Goal: Task Accomplishment & Management: Complete application form

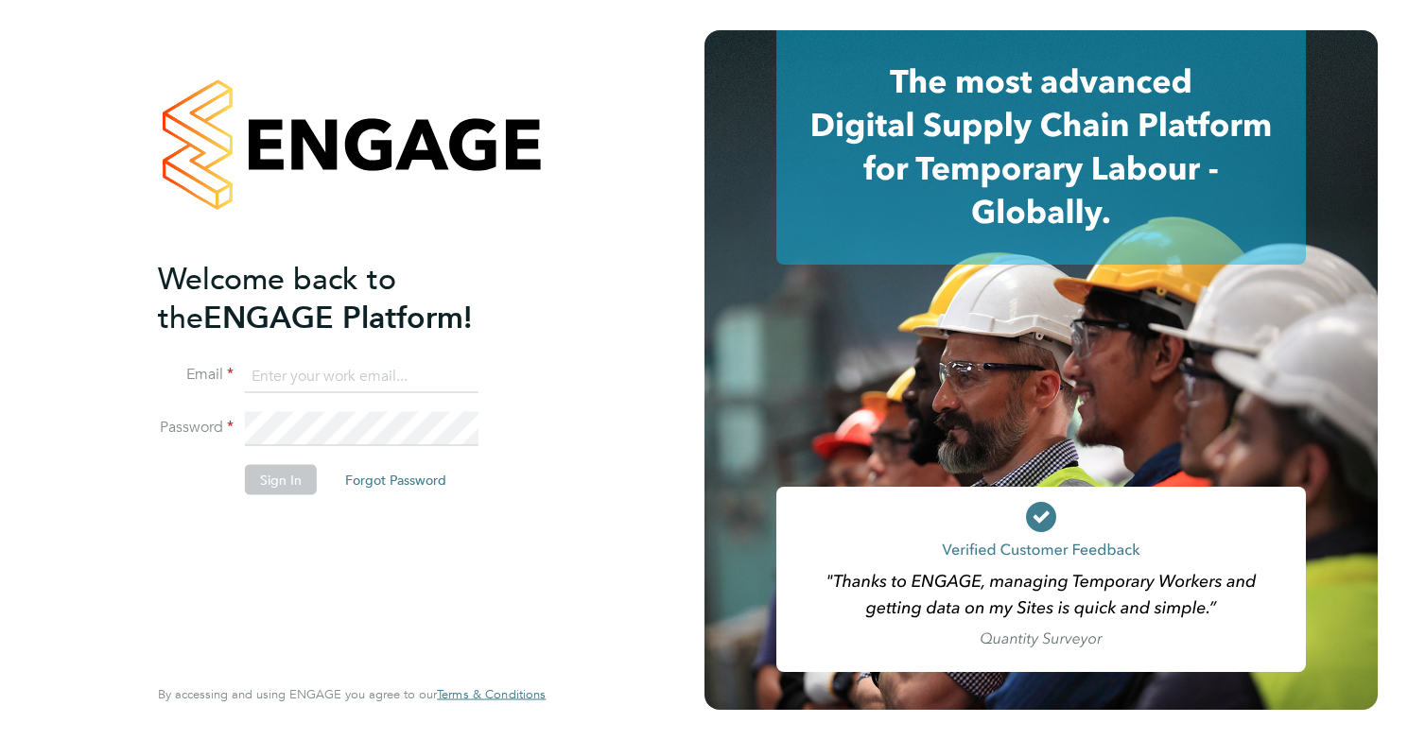
type input "[EMAIL_ADDRESS][DOMAIN_NAME]"
click at [279, 476] on button "Sign In" at bounding box center [281, 479] width 72 height 30
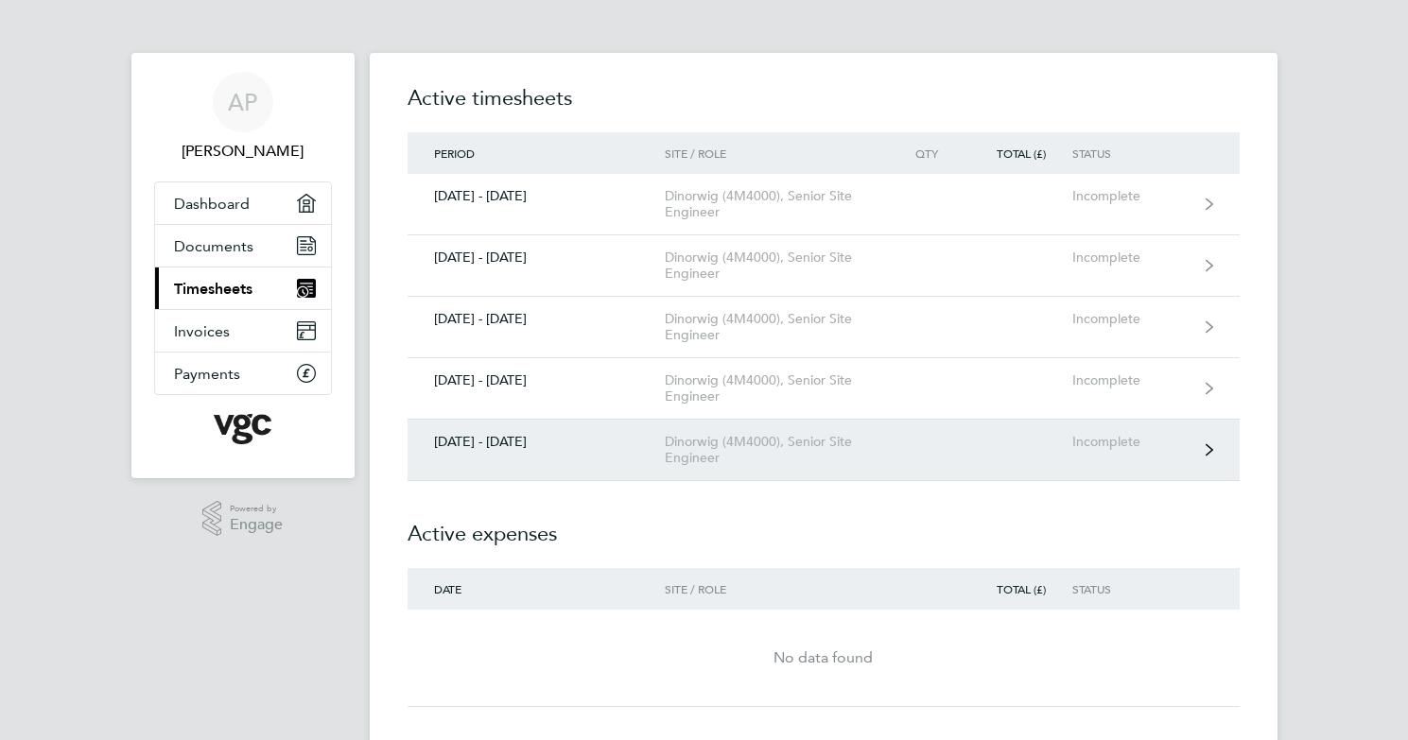
click at [780, 456] on div "Dinorwig (4M4000), Senior Site Engineer" at bounding box center [773, 450] width 216 height 32
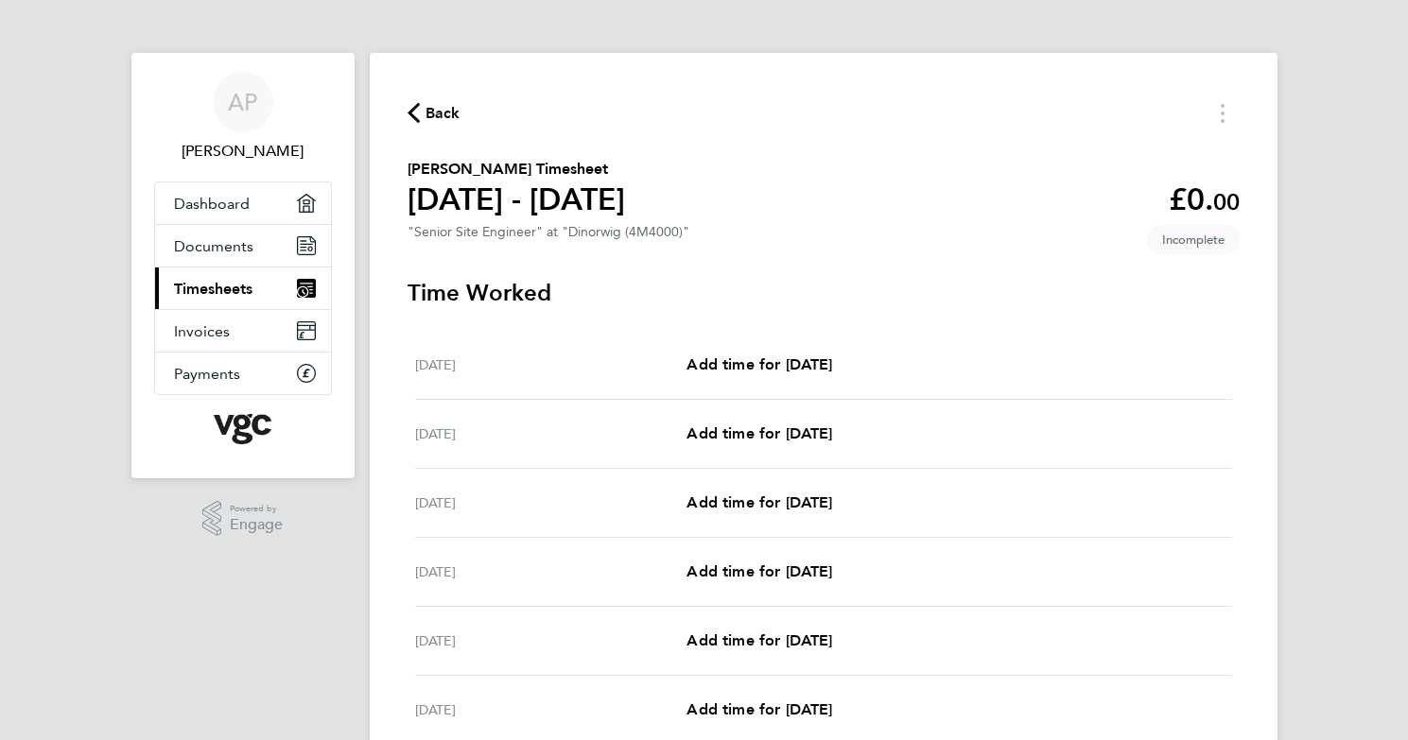
scroll to position [113, 0]
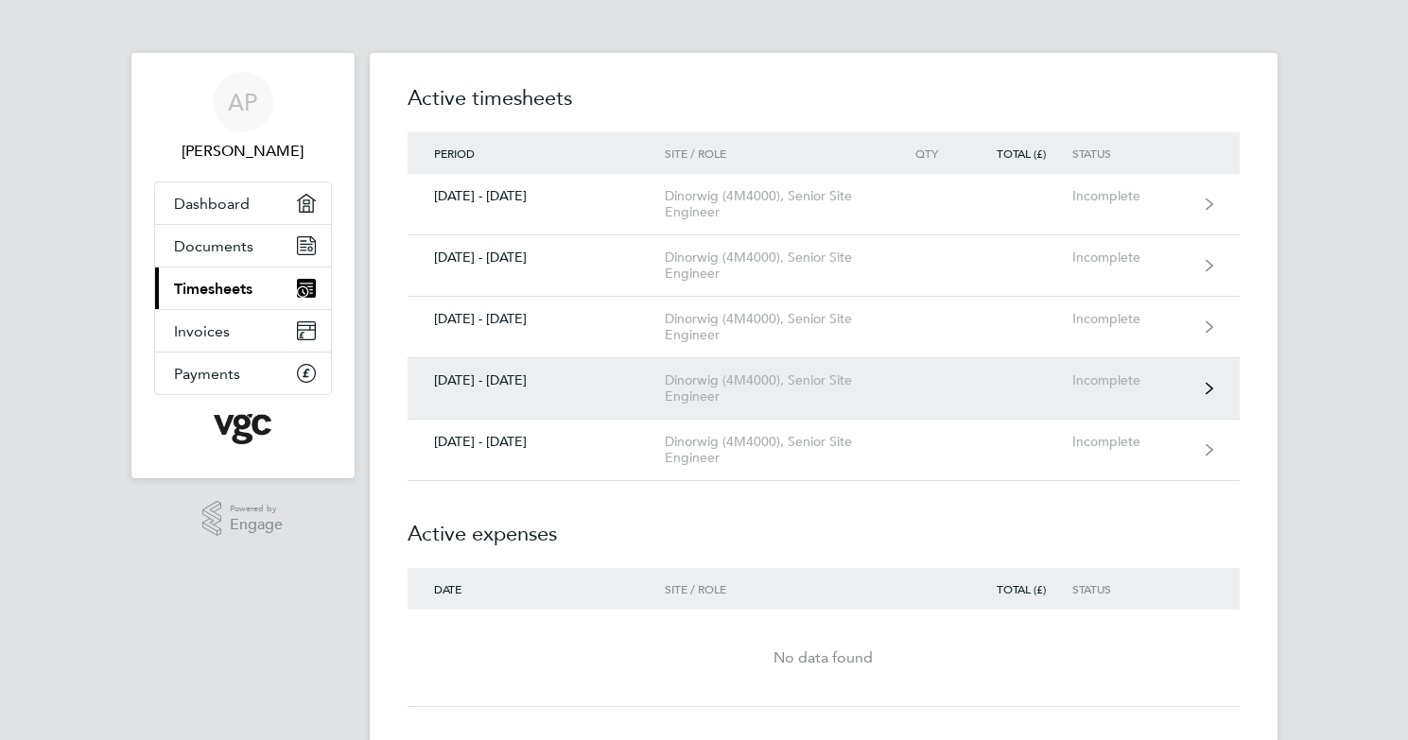
click at [762, 393] on div "Dinorwig (4M4000), Senior Site Engineer" at bounding box center [773, 388] width 216 height 32
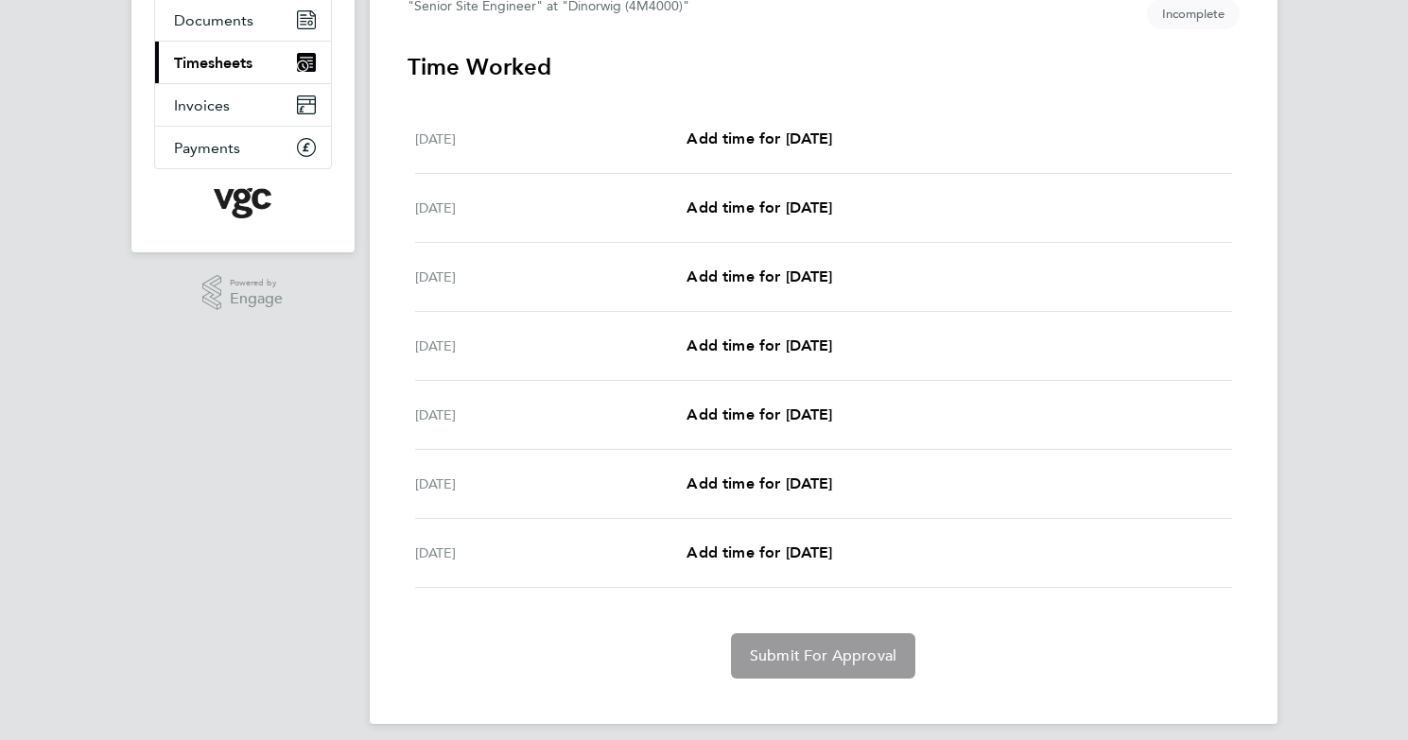
scroll to position [227, 0]
click at [772, 285] on link "Add time for [DATE]" at bounding box center [759, 276] width 146 height 23
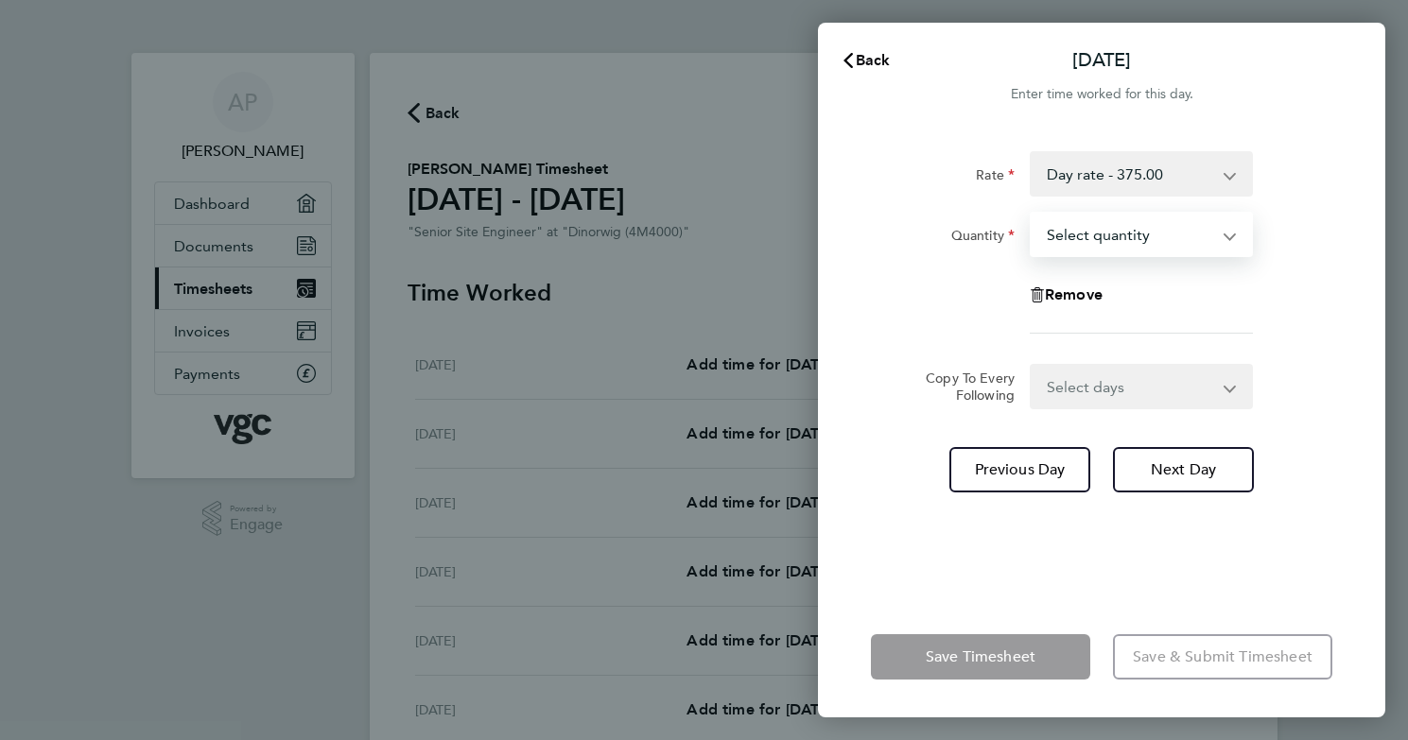
select select "0.5"
click at [1031, 214] on select "Select quantity 0.5 1" at bounding box center [1129, 235] width 197 height 42
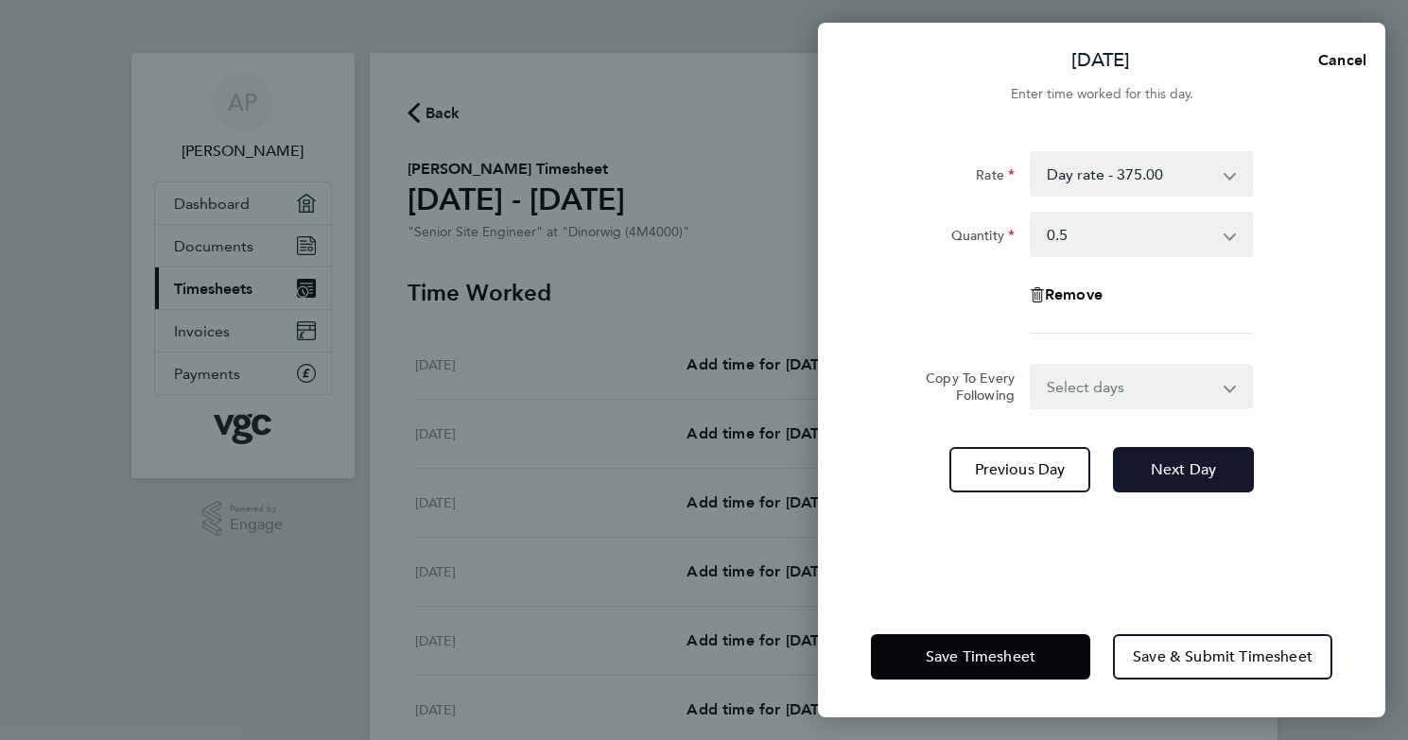
click at [1189, 473] on span "Next Day" at bounding box center [1183, 469] width 65 height 19
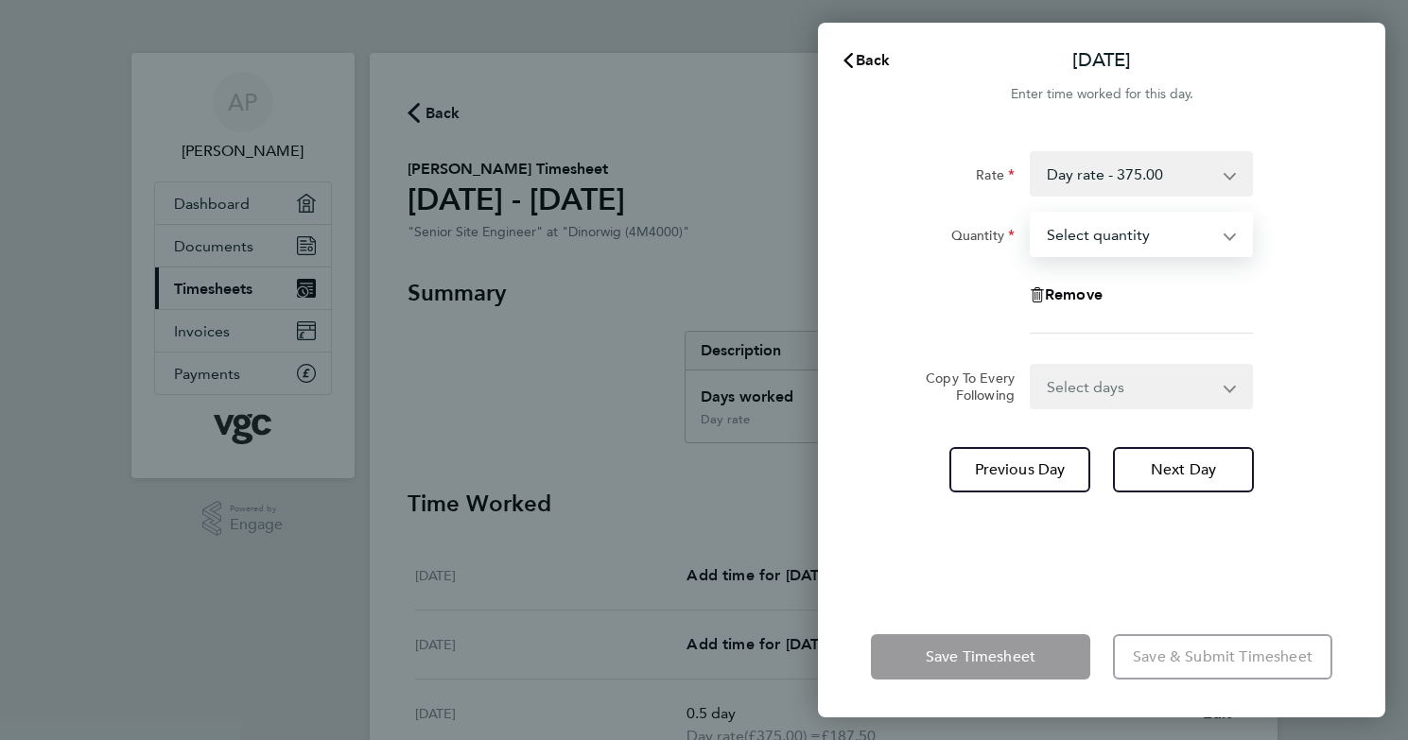
select select "0.5"
click at [1031, 214] on select "Select quantity 0.5 1" at bounding box center [1129, 235] width 197 height 42
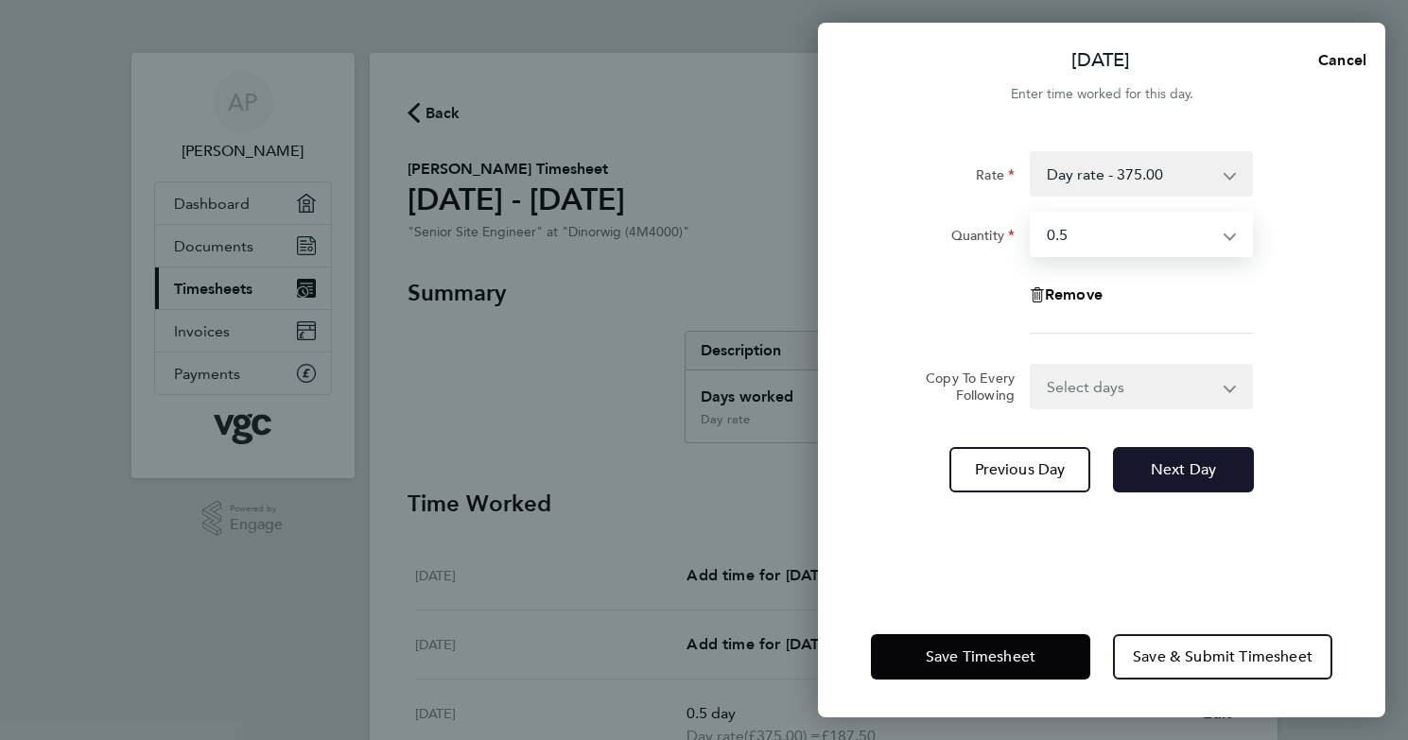
click at [1164, 476] on span "Next Day" at bounding box center [1183, 469] width 65 height 19
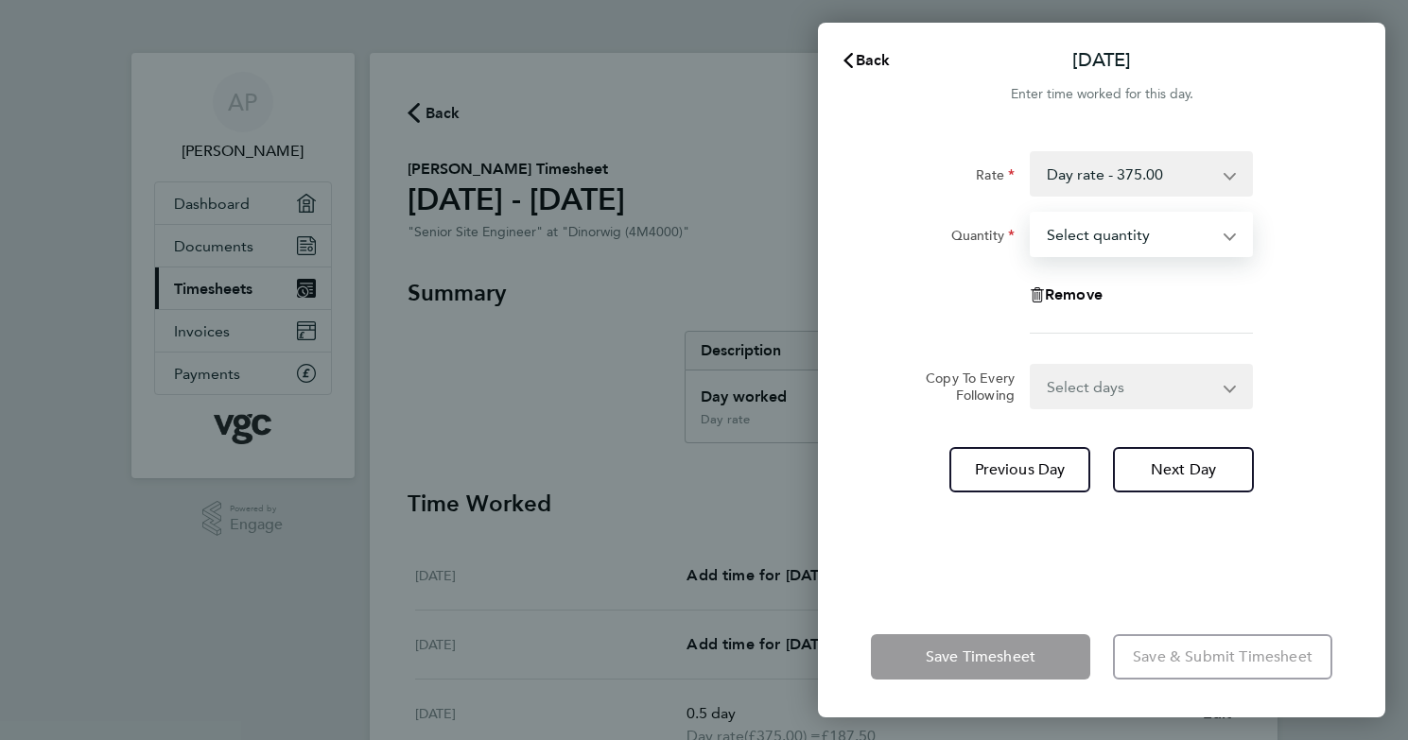
select select "1"
click at [1031, 214] on select "Select quantity 0.5 1" at bounding box center [1129, 235] width 197 height 42
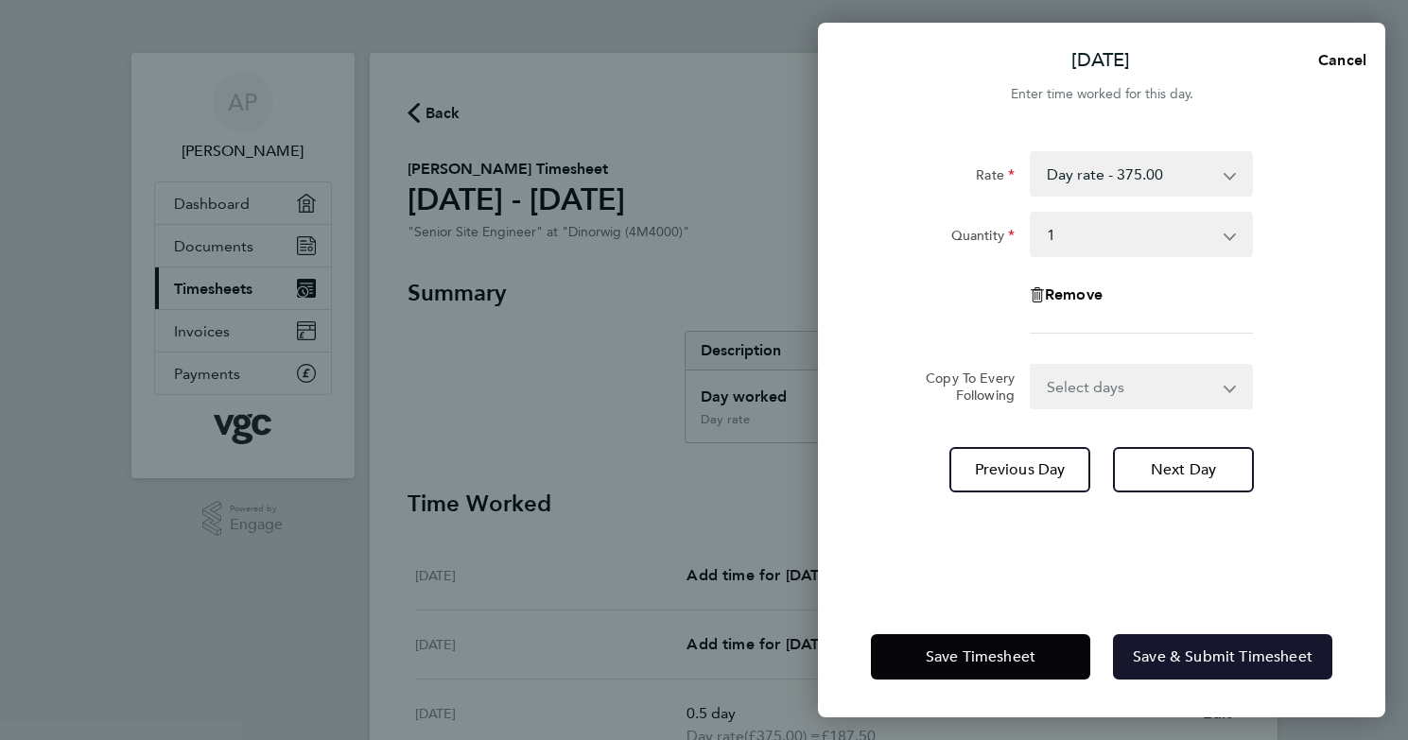
click at [1179, 668] on button "Save & Submit Timesheet" at bounding box center [1222, 656] width 219 height 45
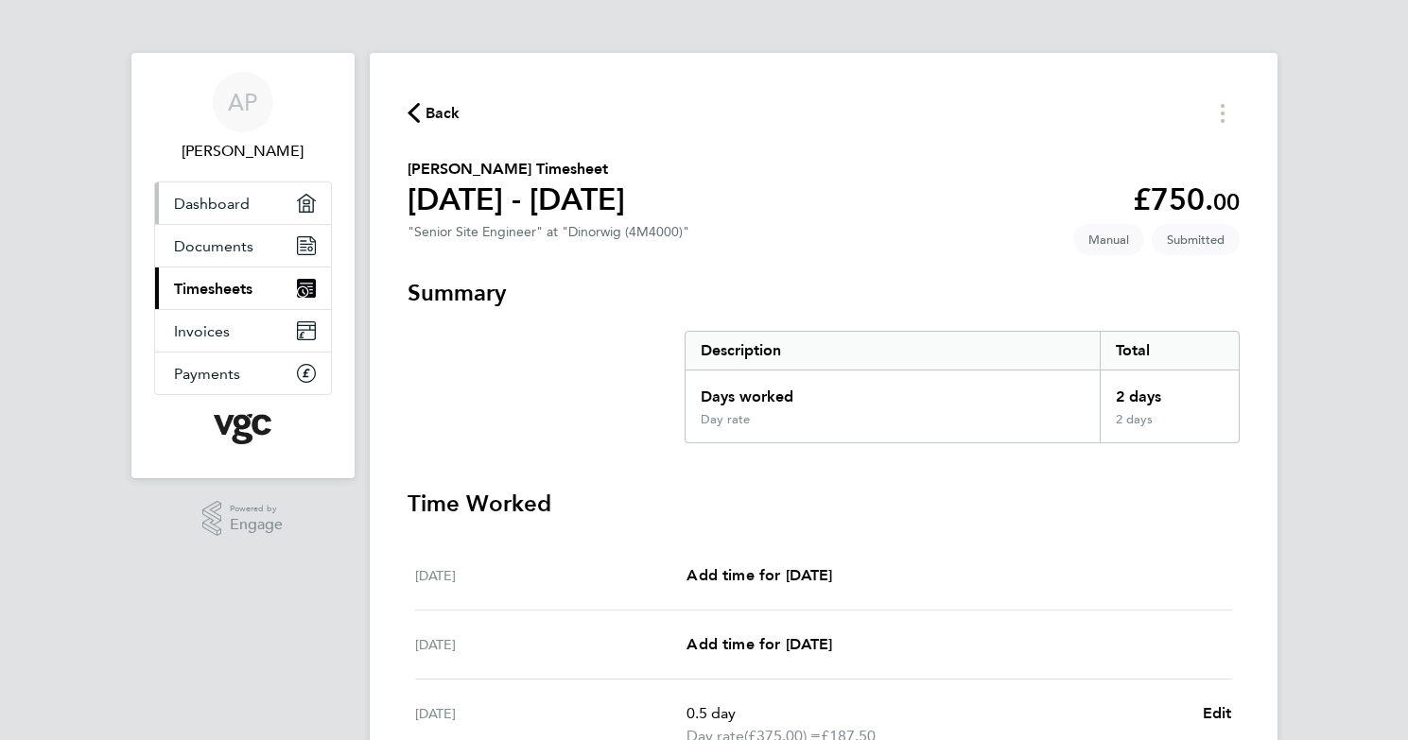
click at [205, 211] on span "Dashboard" at bounding box center [212, 204] width 76 height 18
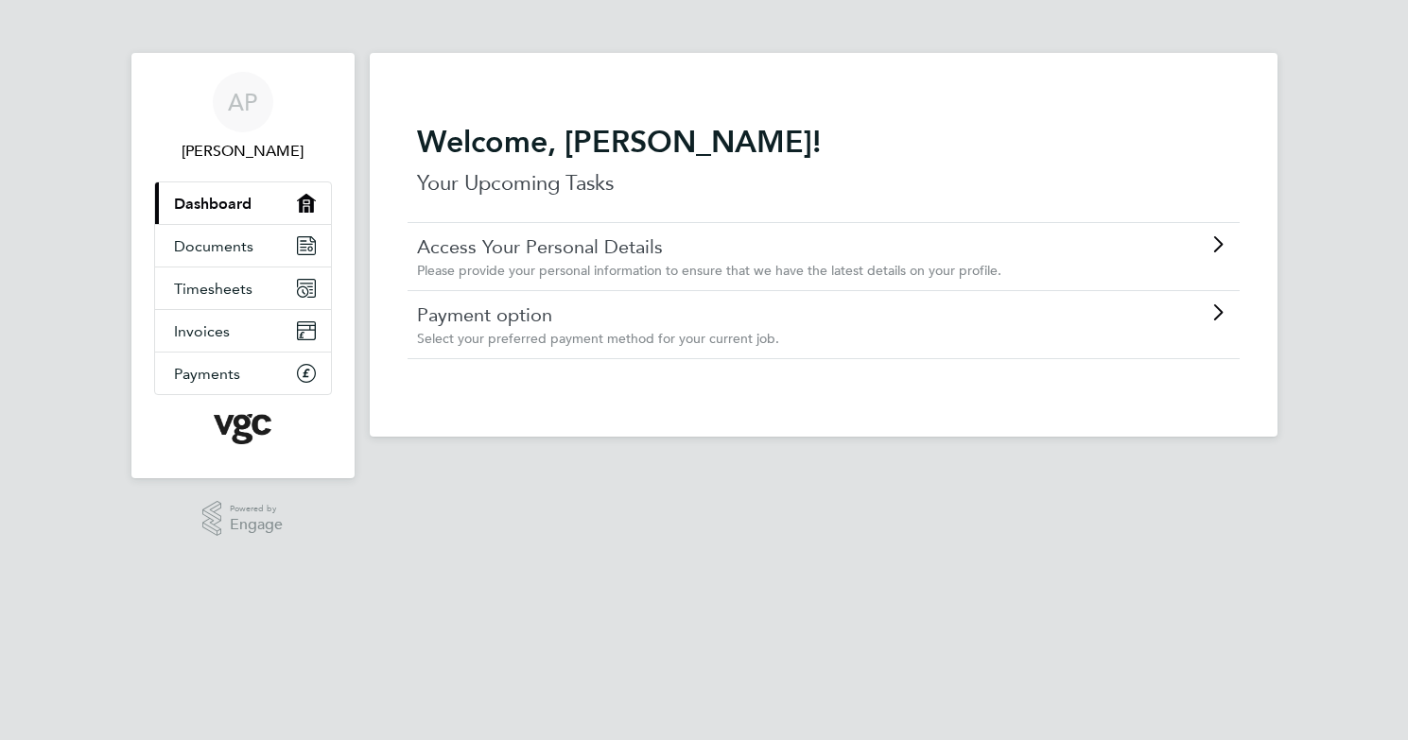
click at [549, 249] on link "Access Your Personal Details" at bounding box center [770, 246] width 706 height 25
click at [686, 323] on link "Payment option" at bounding box center [770, 315] width 706 height 25
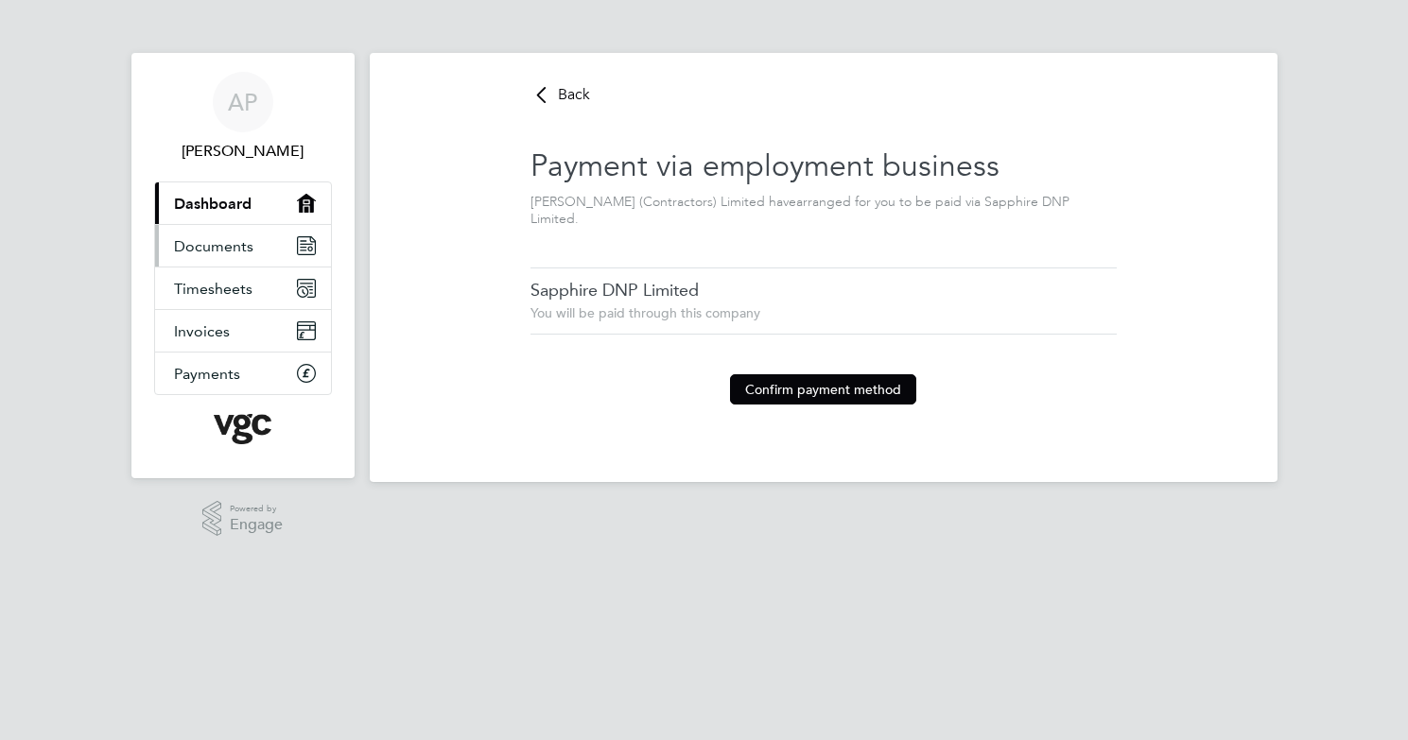
click at [208, 238] on span "Documents" at bounding box center [213, 246] width 79 height 18
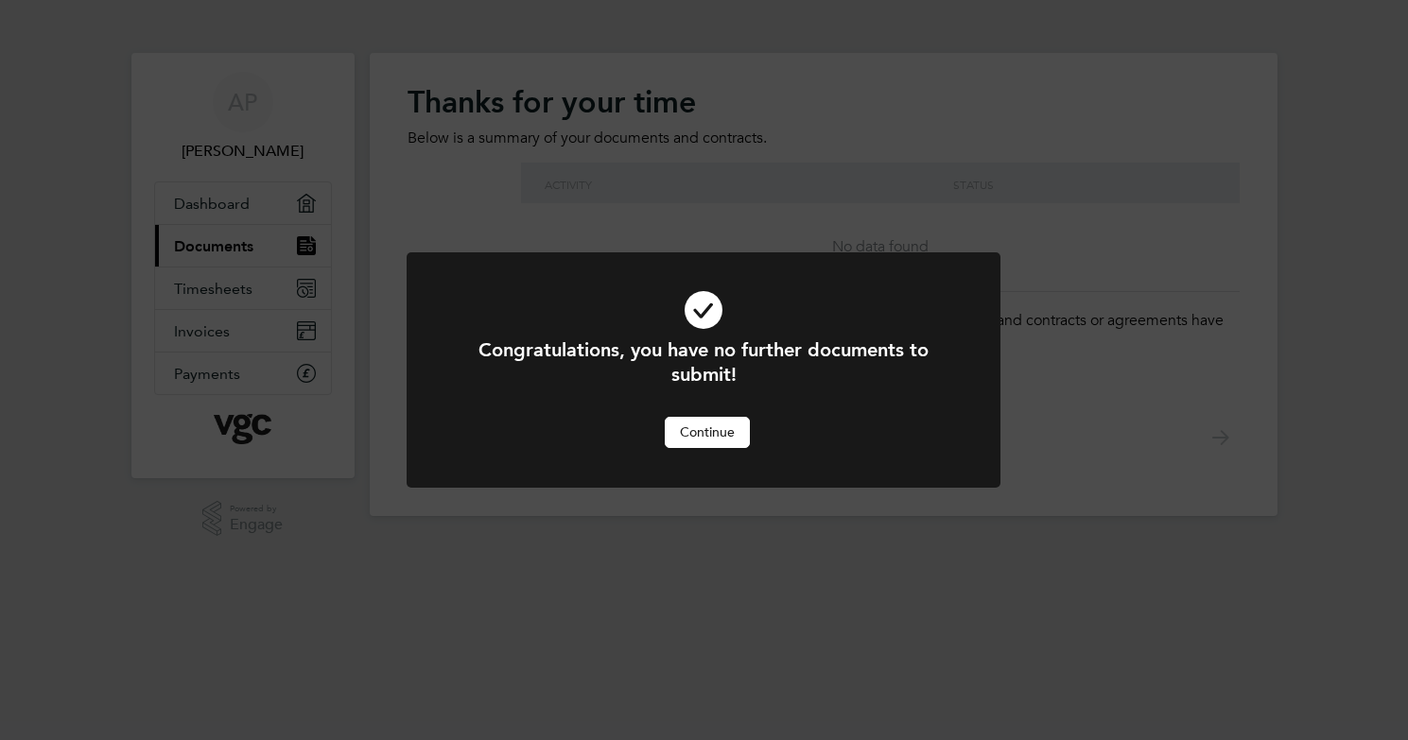
click at [727, 434] on button "Continue" at bounding box center [707, 432] width 85 height 30
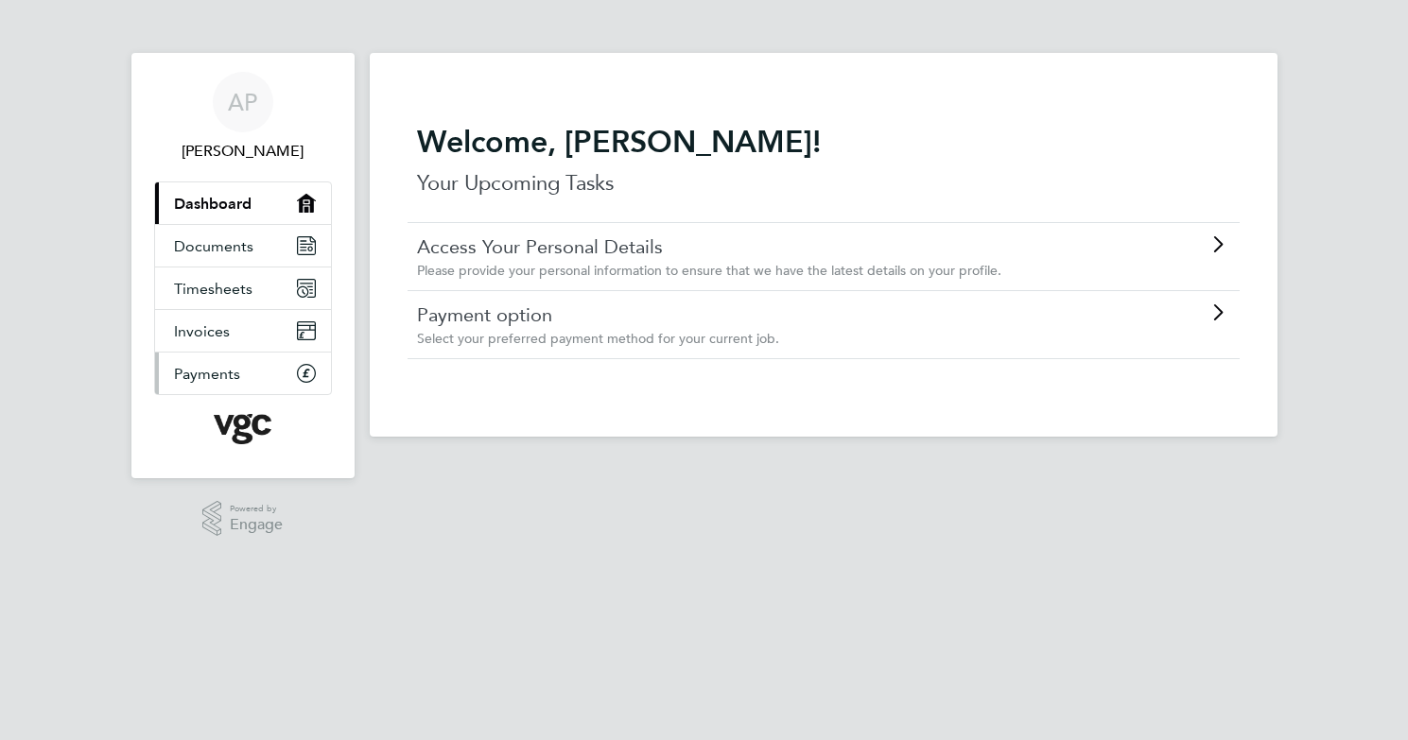
click at [209, 380] on span "Payments" at bounding box center [207, 374] width 66 height 18
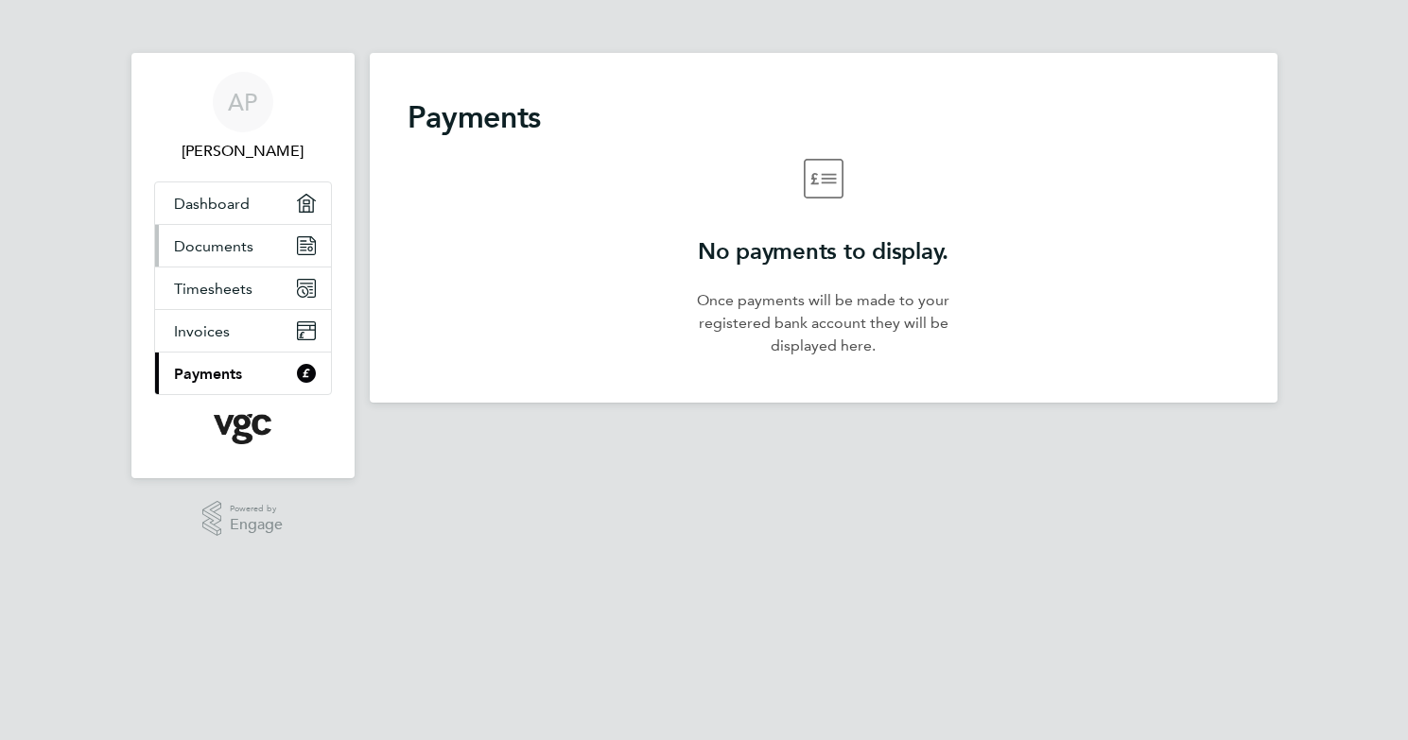
click at [210, 250] on span "Documents" at bounding box center [213, 246] width 79 height 18
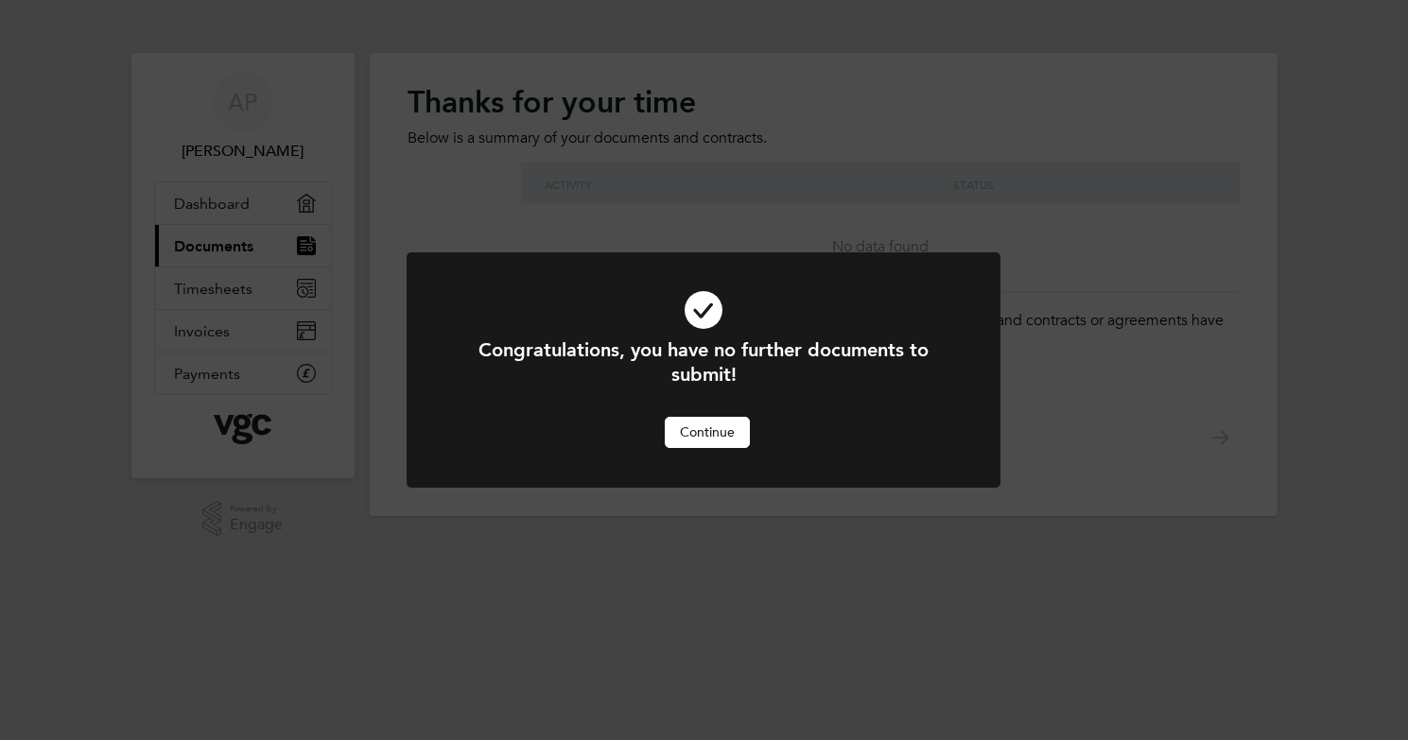
click at [712, 433] on button "Continue" at bounding box center [707, 432] width 85 height 30
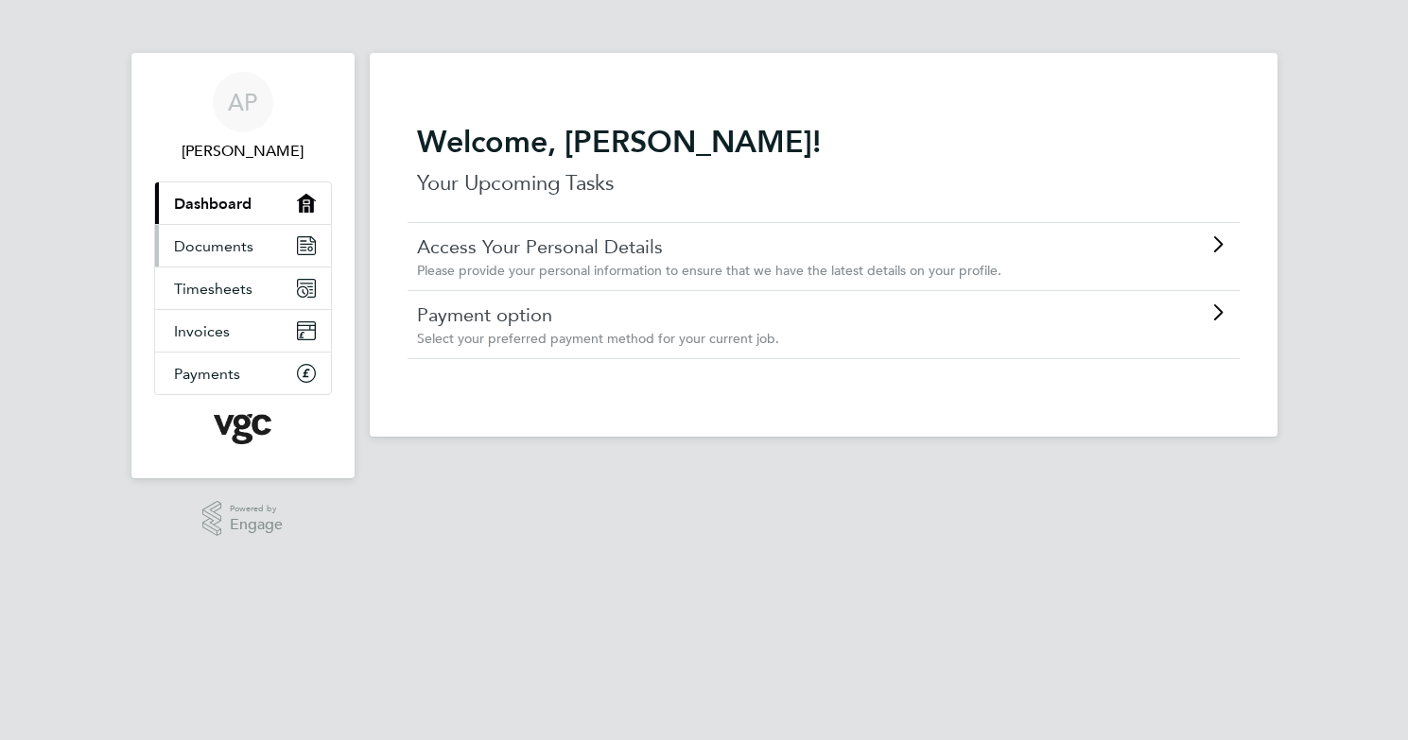
click at [227, 245] on span "Documents" at bounding box center [213, 246] width 79 height 18
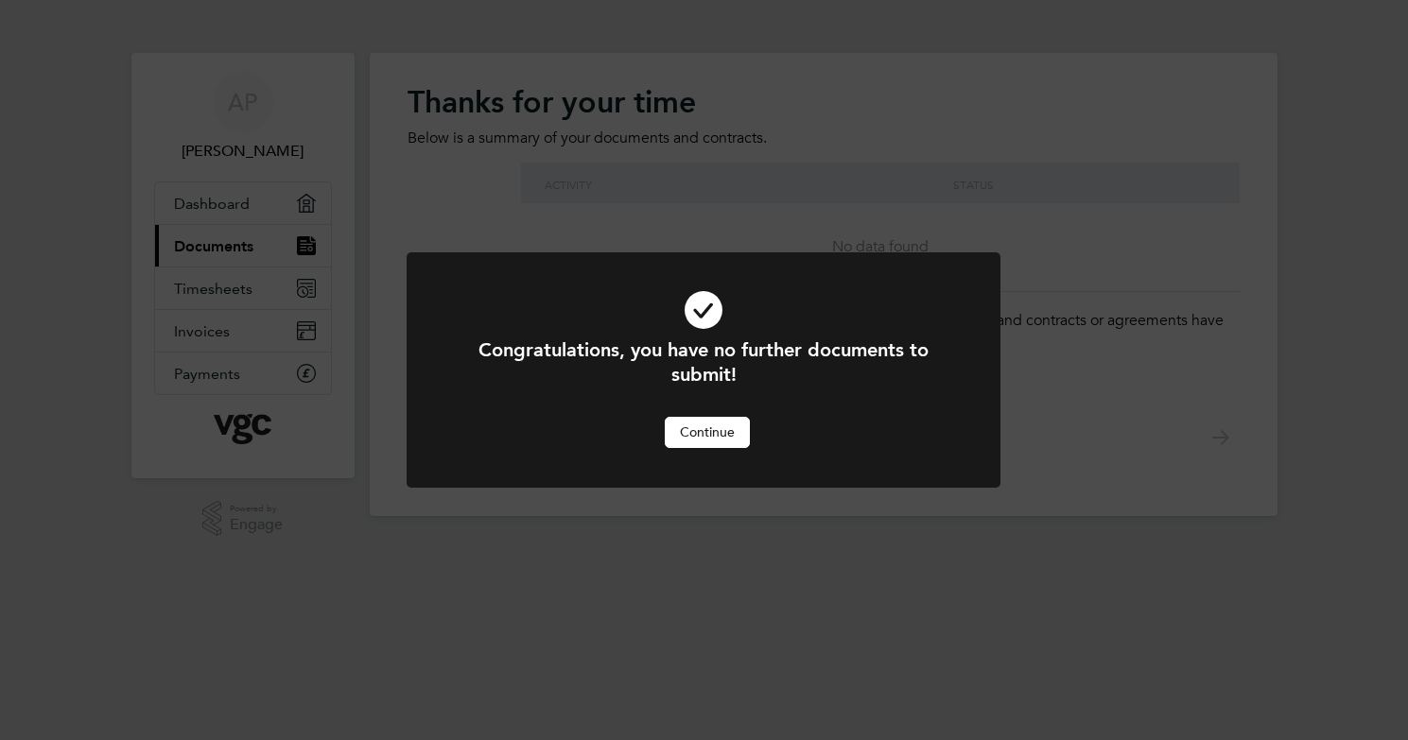
click at [722, 444] on button "Continue" at bounding box center [707, 432] width 85 height 30
